Goal: Task Accomplishment & Management: Use online tool/utility

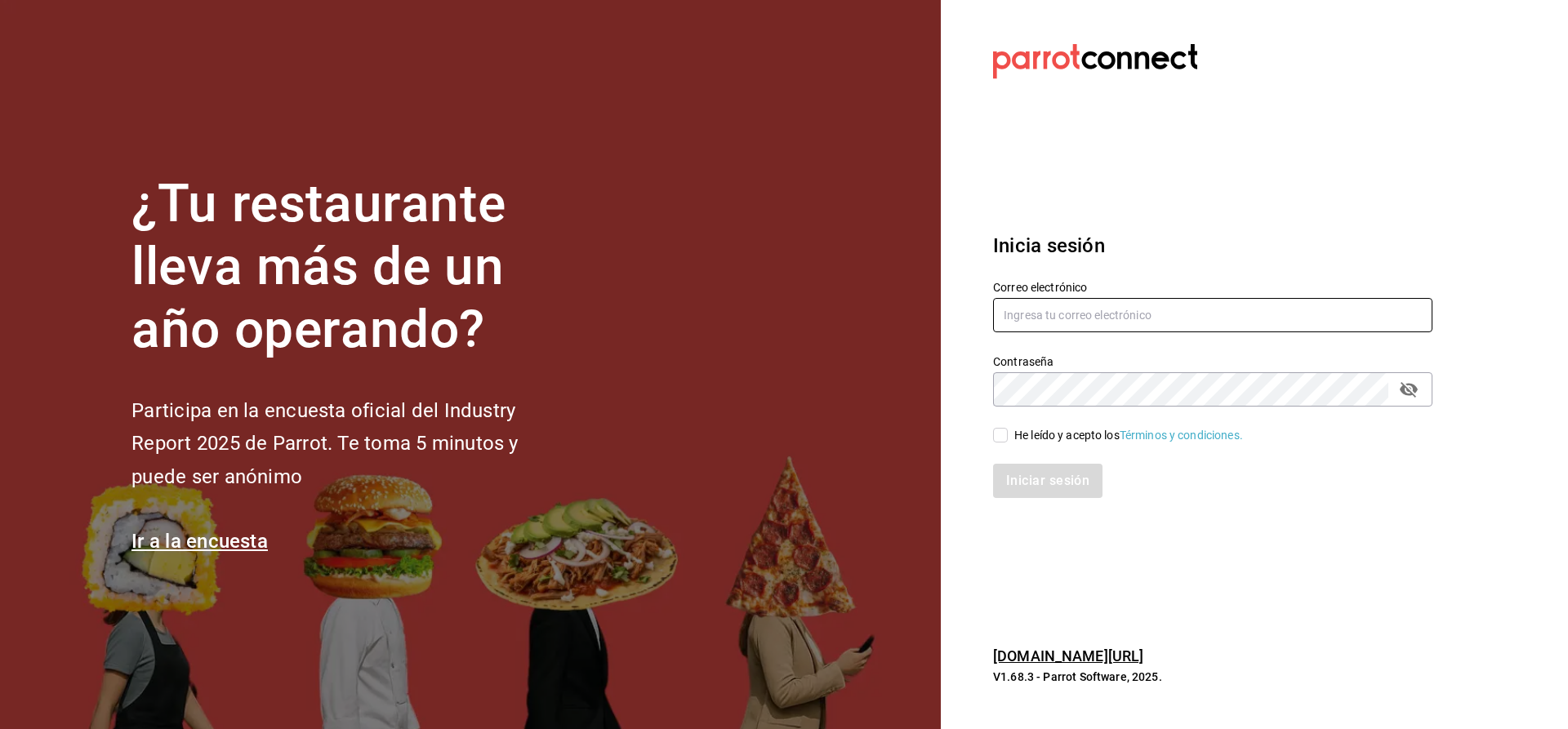
click at [1127, 302] on input "text" at bounding box center [1212, 315] width 440 height 35
type input "C"
type input "[EMAIL_ADDRESS][DOMAIN_NAME]"
click at [1004, 434] on input "He leído y acepto los Términos y condiciones." at bounding box center [1001, 435] width 15 height 15
checkbox input "true"
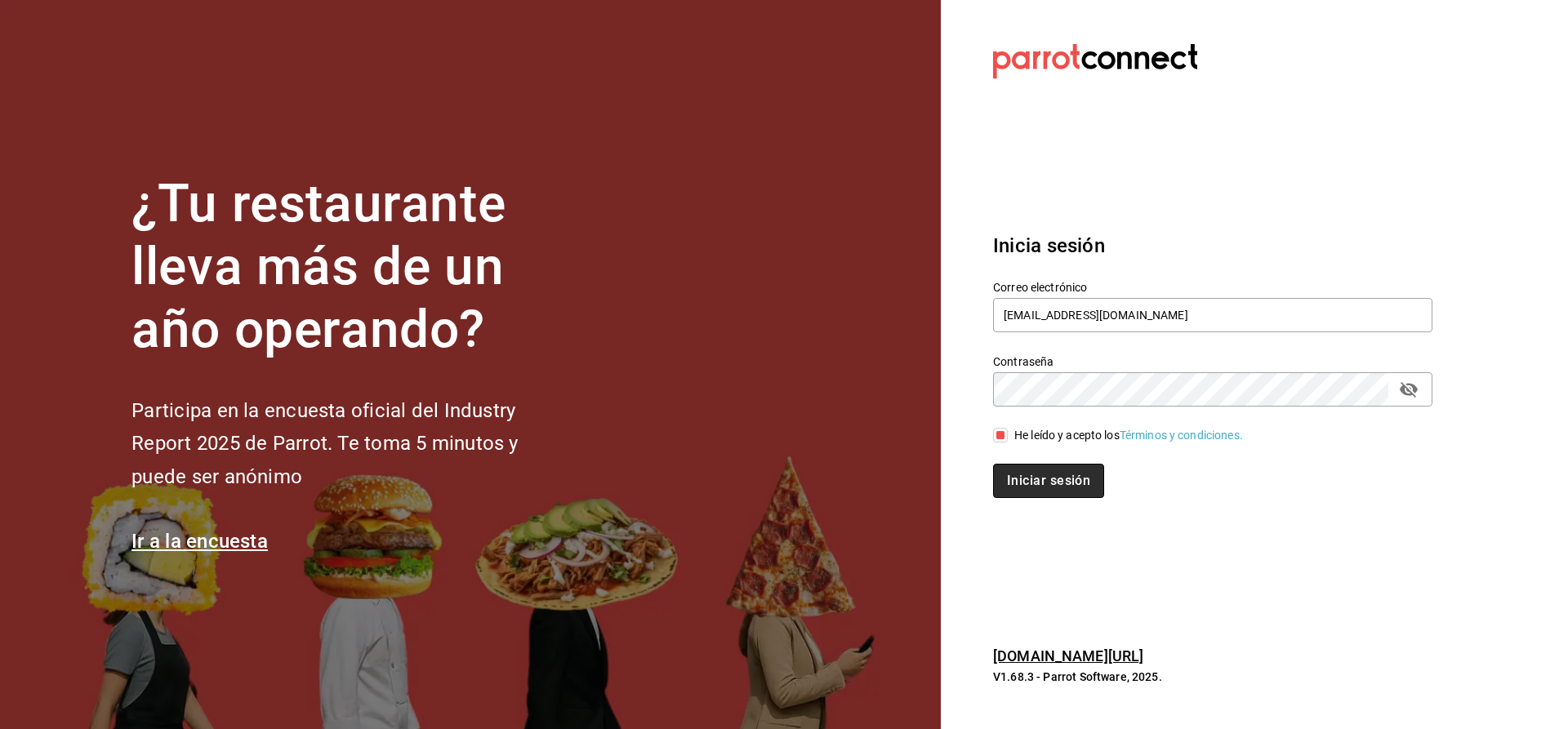
click at [1009, 475] on button "Iniciar sesión" at bounding box center [1048, 481] width 111 height 35
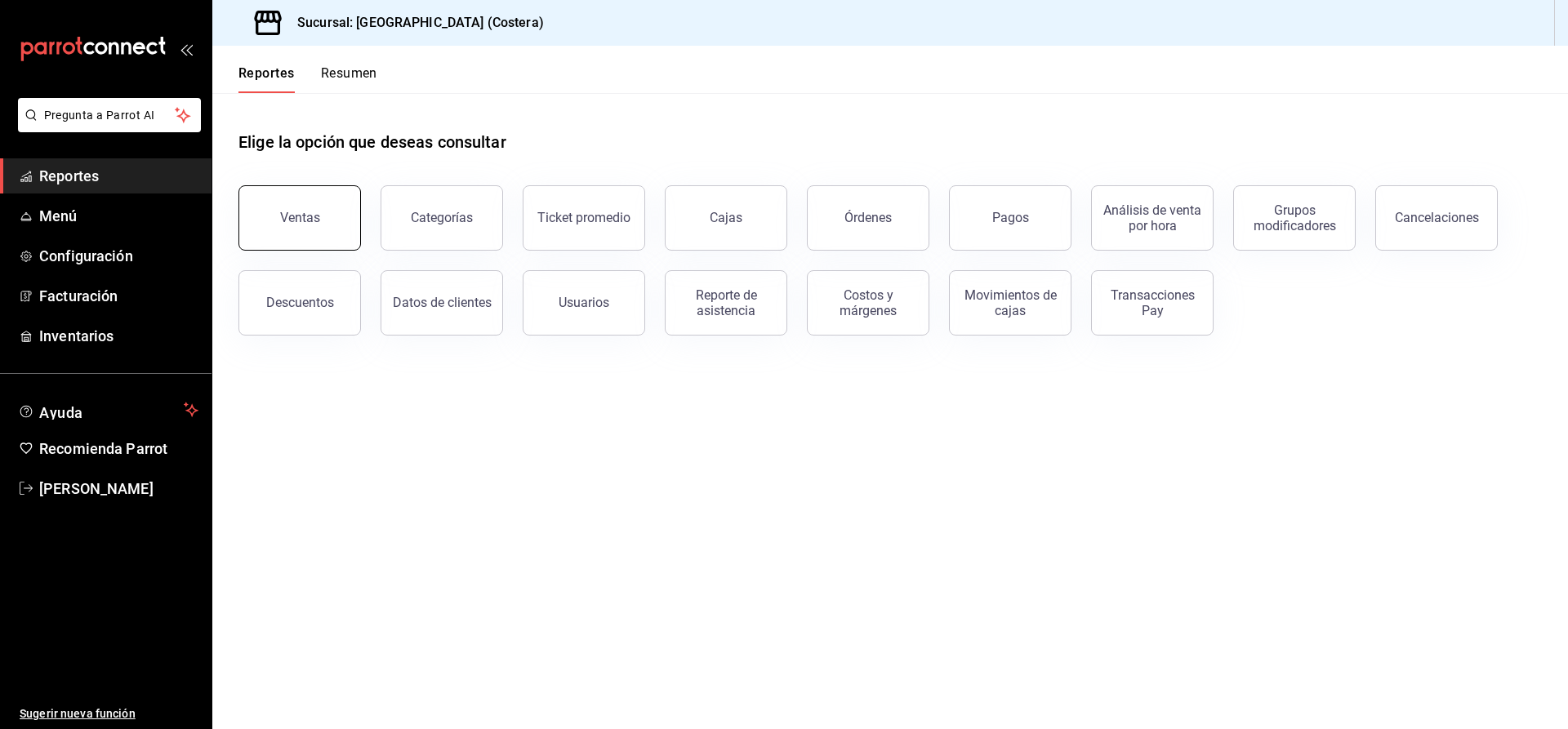
click at [352, 203] on button "Ventas" at bounding box center [299, 218] width 122 height 65
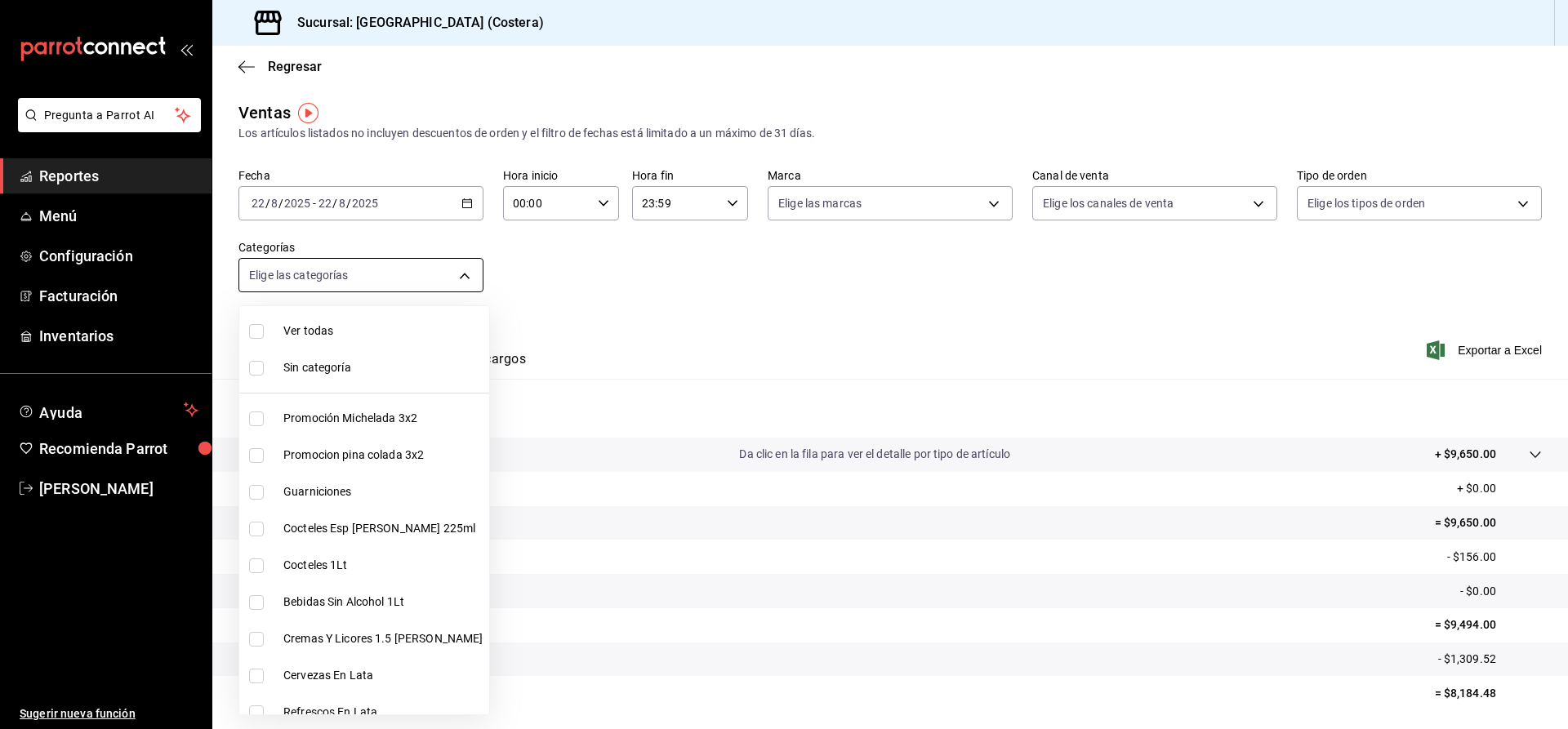
click at [394, 276] on body "Pregunta a Parrot AI Reportes Menú Configuración Facturación Inventarios Ayuda …" at bounding box center [784, 364] width 1568 height 729
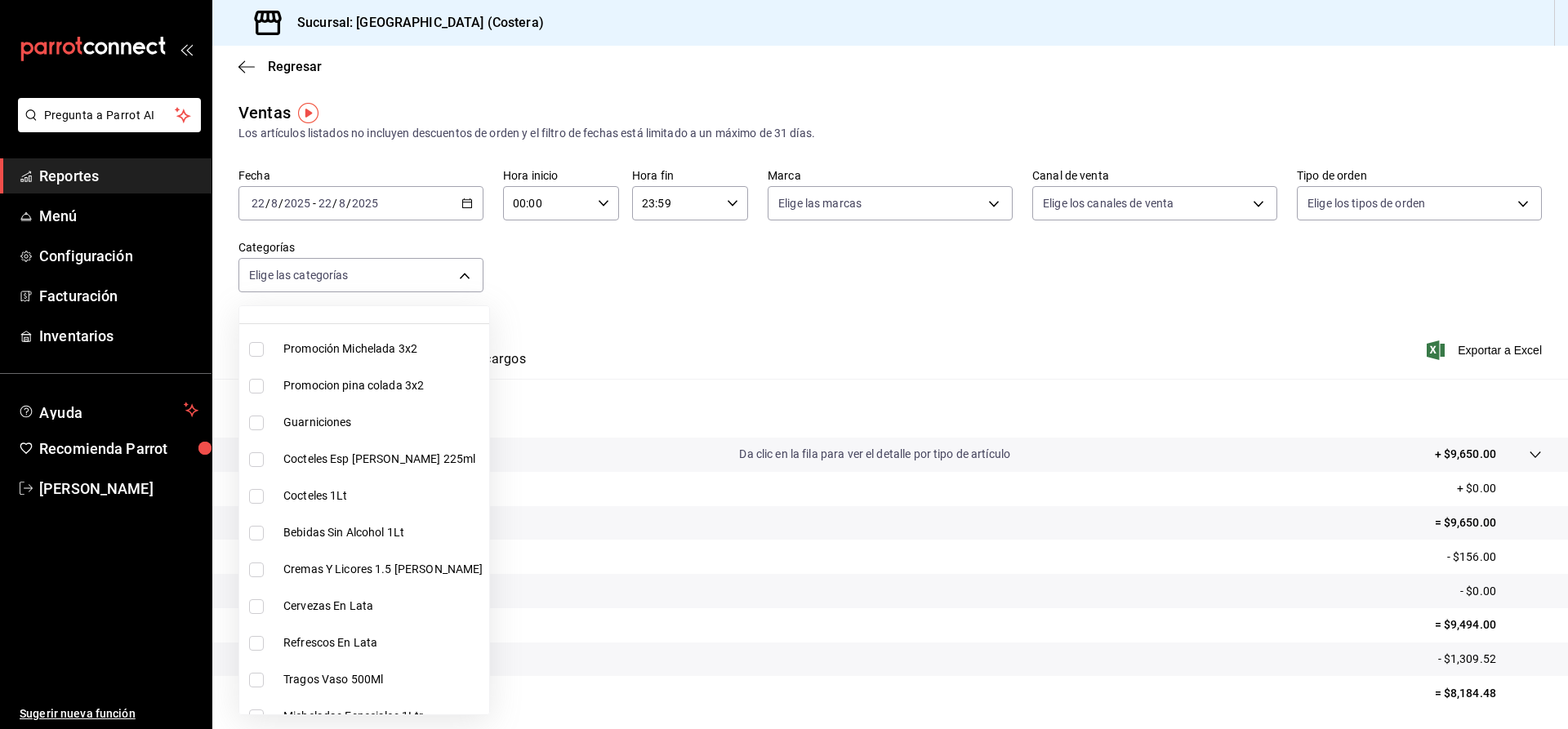
scroll to position [327, 0]
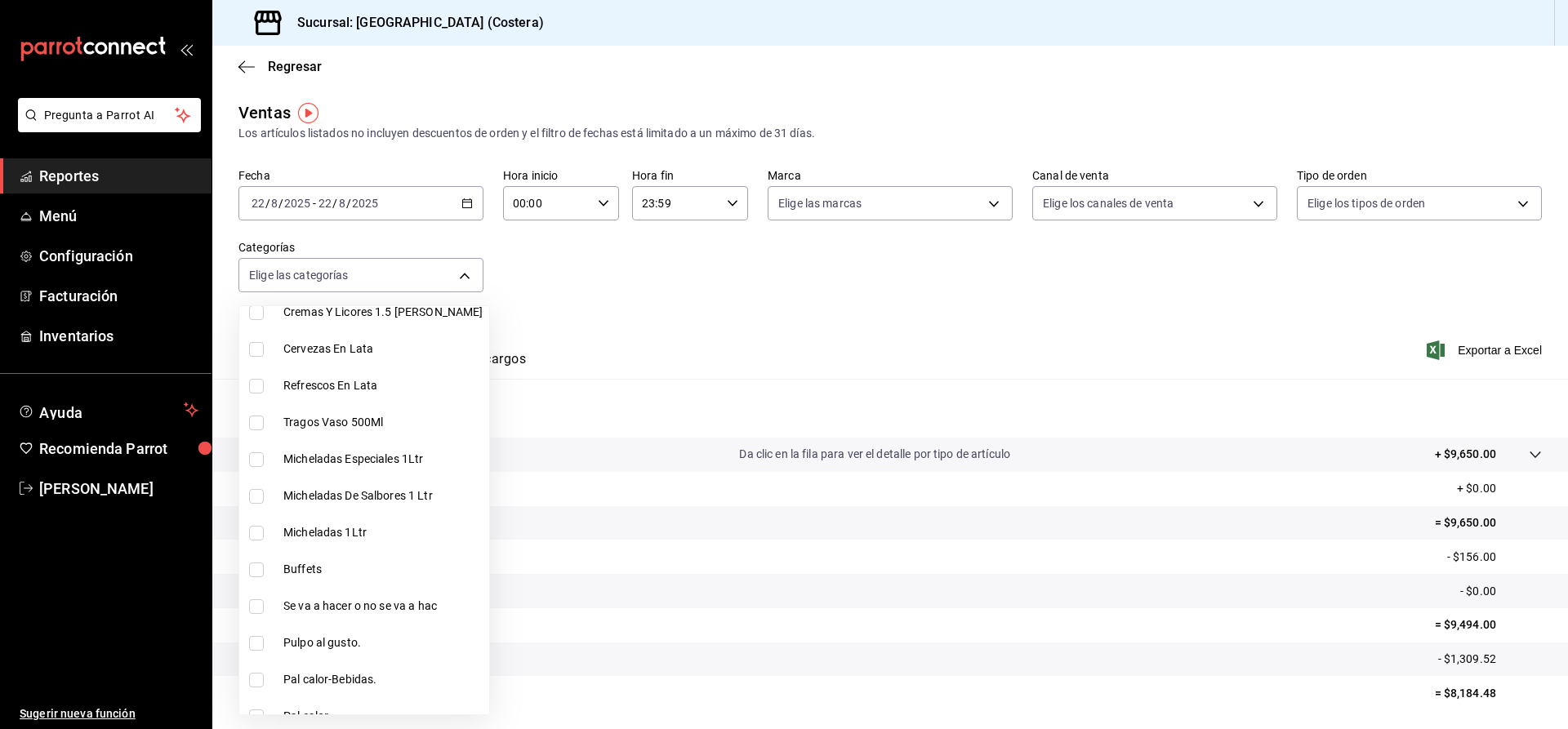
click at [251, 563] on input "checkbox" at bounding box center [257, 570] width 15 height 15
checkbox input "true"
type input "a6ccece2-b5e1-4d3d-ae72-43ec26be992e"
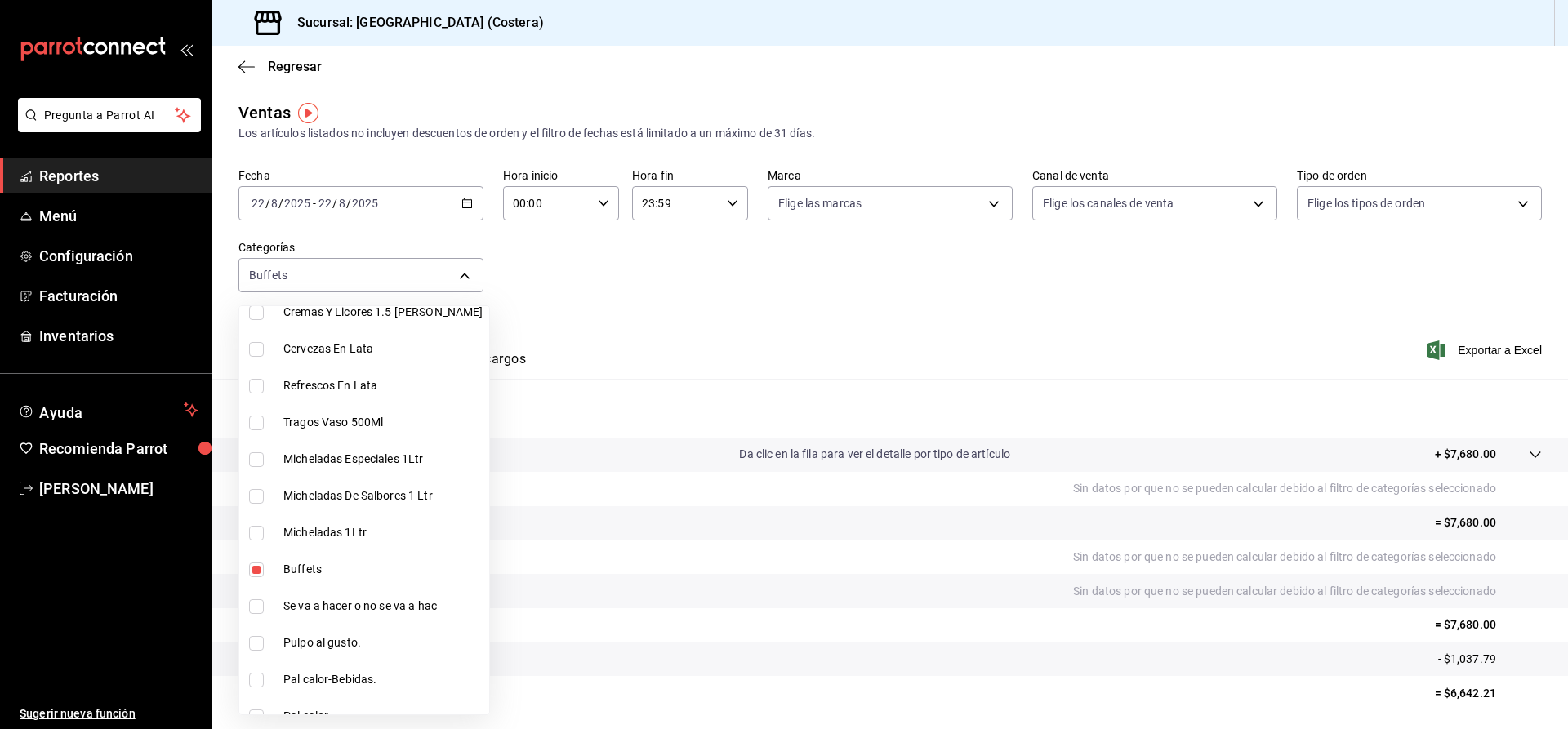
click at [723, 282] on div at bounding box center [784, 364] width 1568 height 729
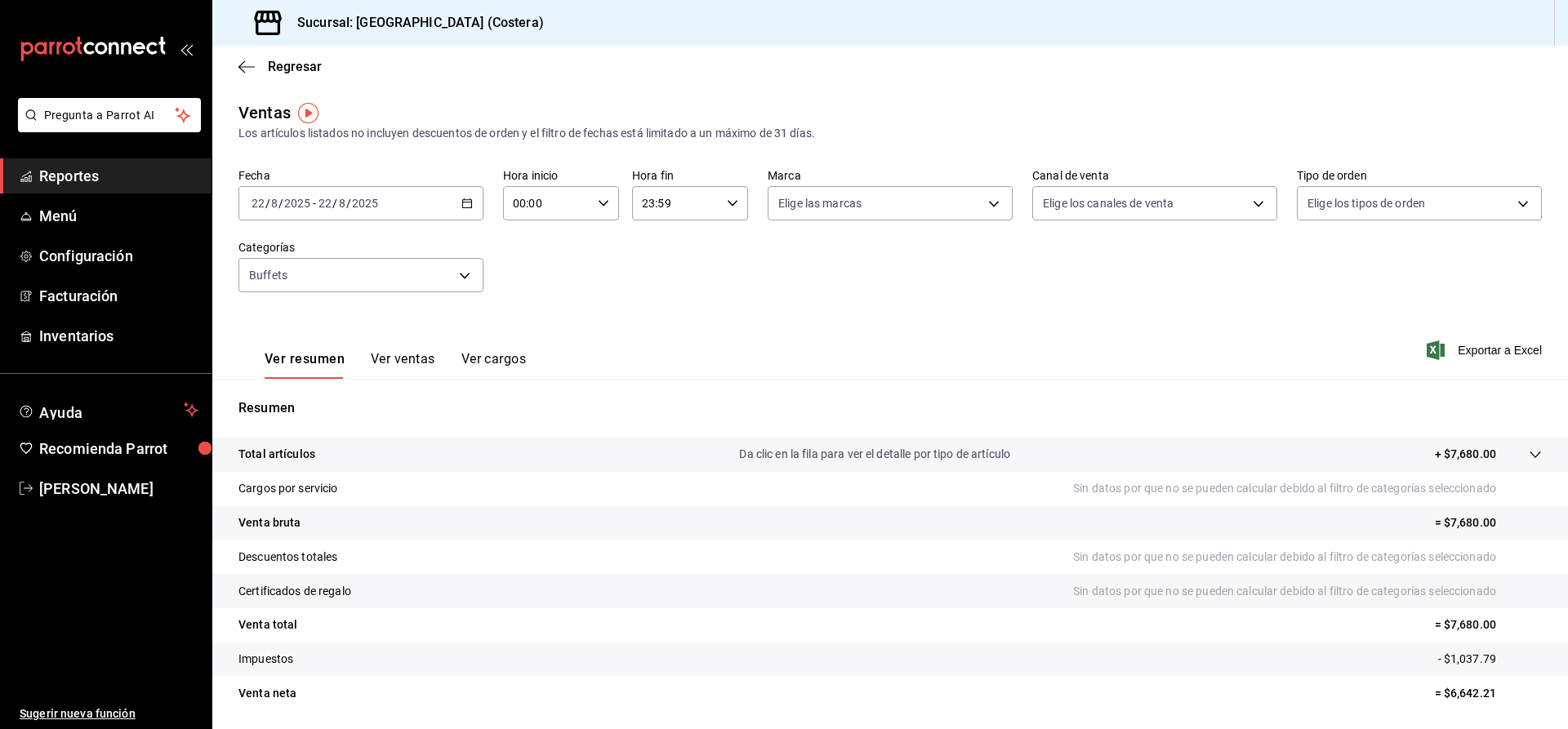
click at [410, 364] on button "Ver ventas" at bounding box center [403, 365] width 64 height 28
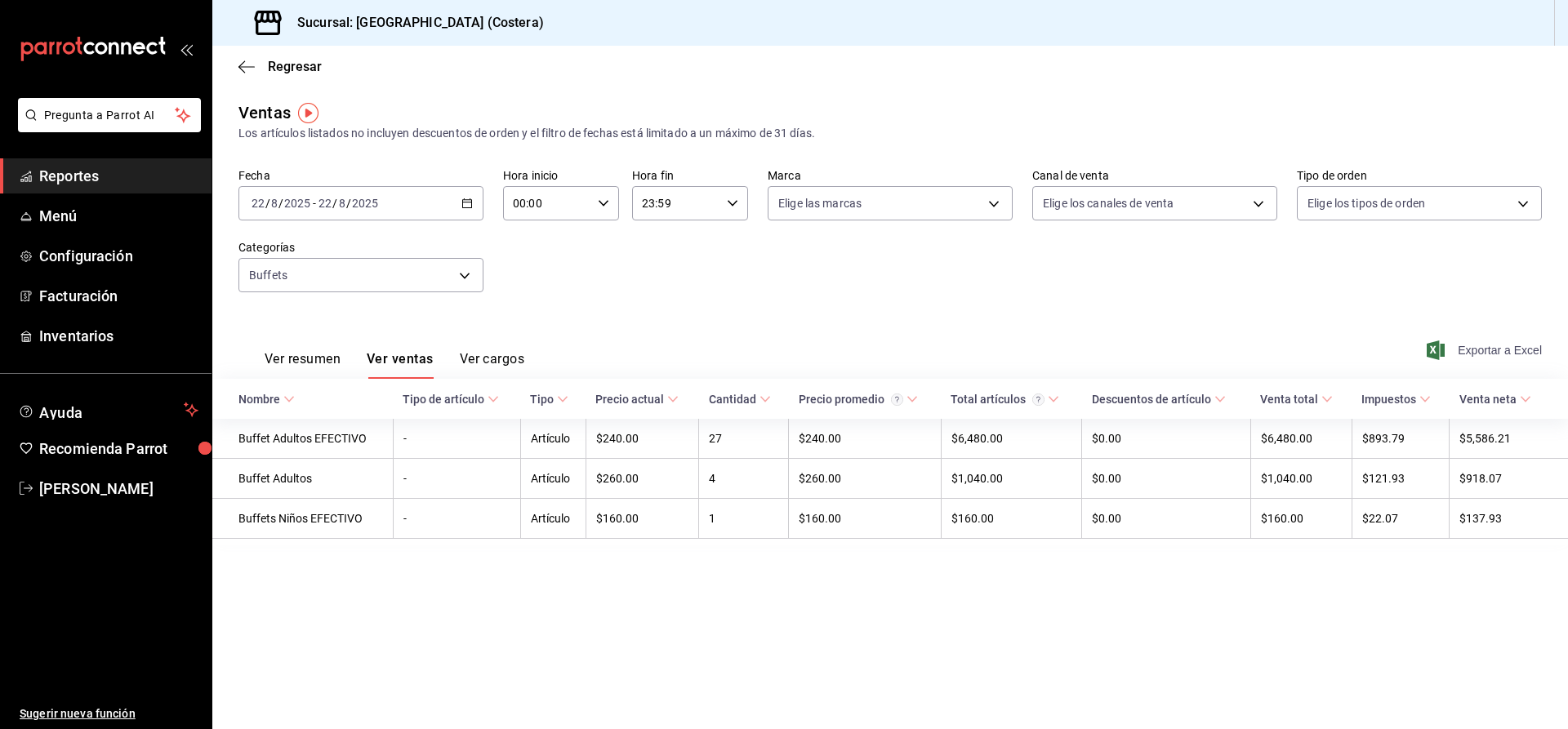
click at [1472, 345] on span "Exportar a Excel" at bounding box center [1486, 350] width 112 height 20
